Goal: Information Seeking & Learning: Learn about a topic

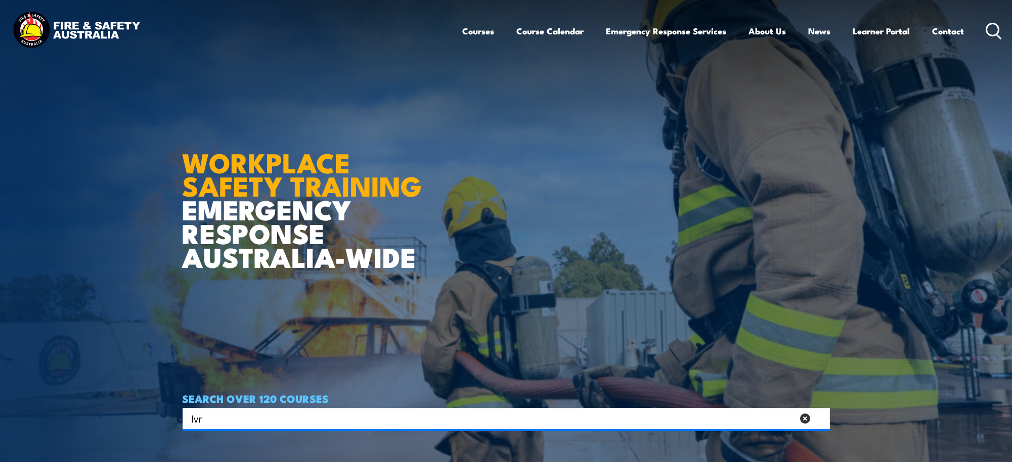
type input "lvr"
click at [273, 419] on input "Search input" at bounding box center [500, 418] width 616 height 15
type input "low voltage rescue"
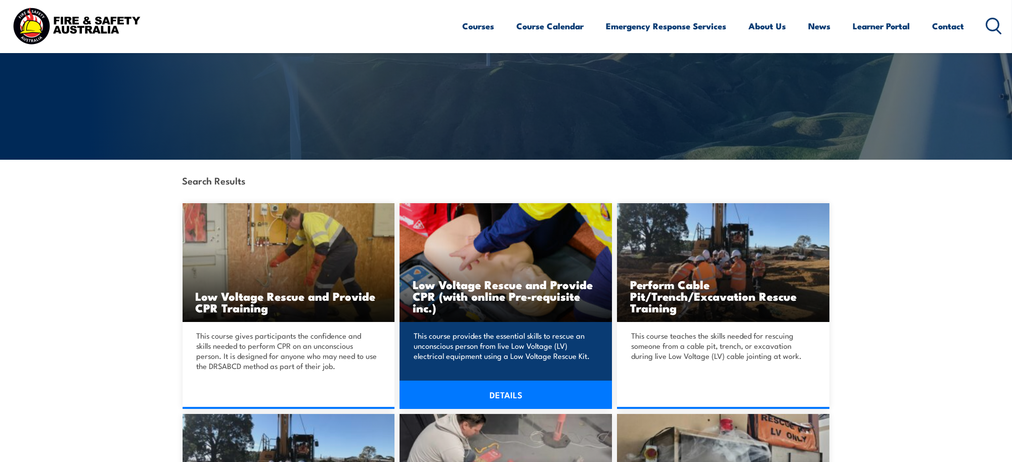
scroll to position [130, 0]
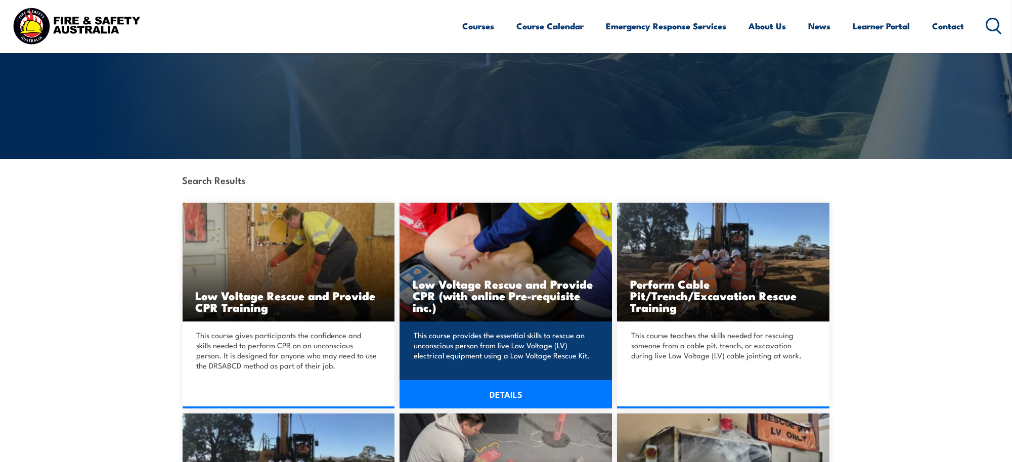
click at [500, 265] on img at bounding box center [506, 262] width 212 height 119
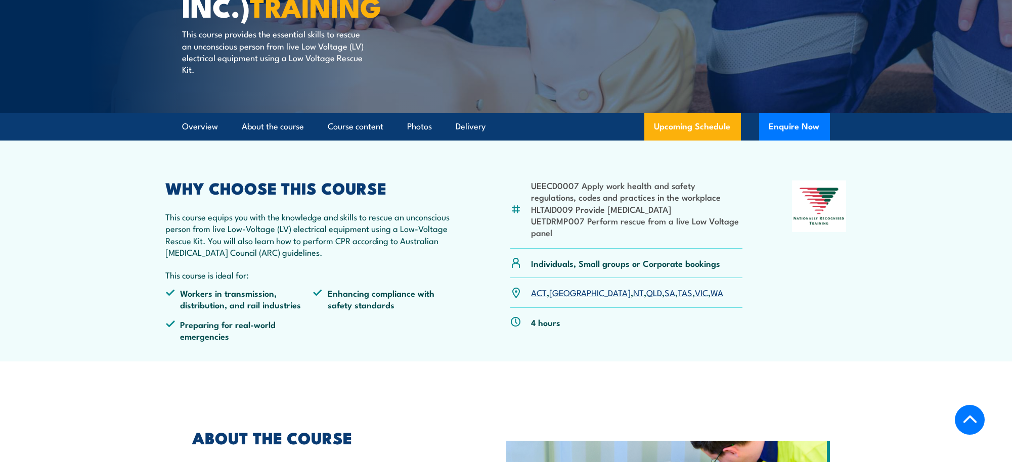
click at [559, 291] on link "[GEOGRAPHIC_DATA]" at bounding box center [589, 292] width 81 height 12
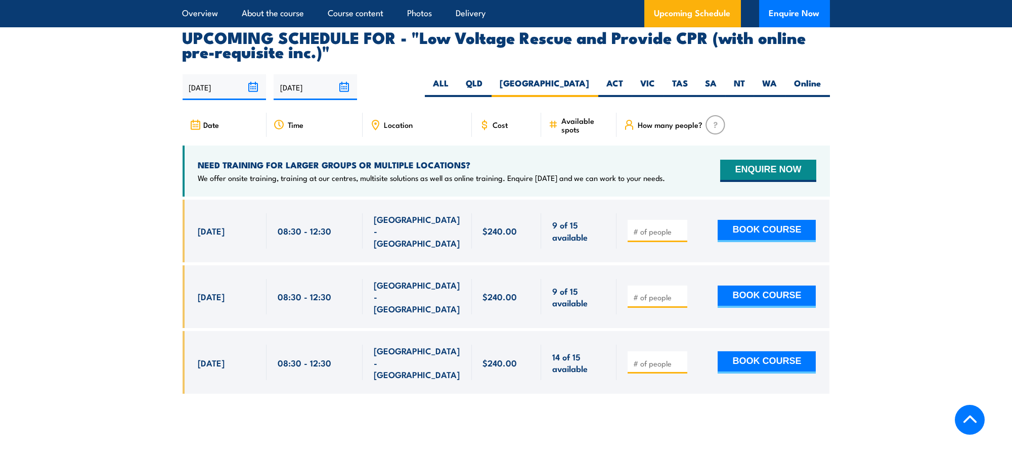
scroll to position [1647, 0]
